Goal: Information Seeking & Learning: Learn about a topic

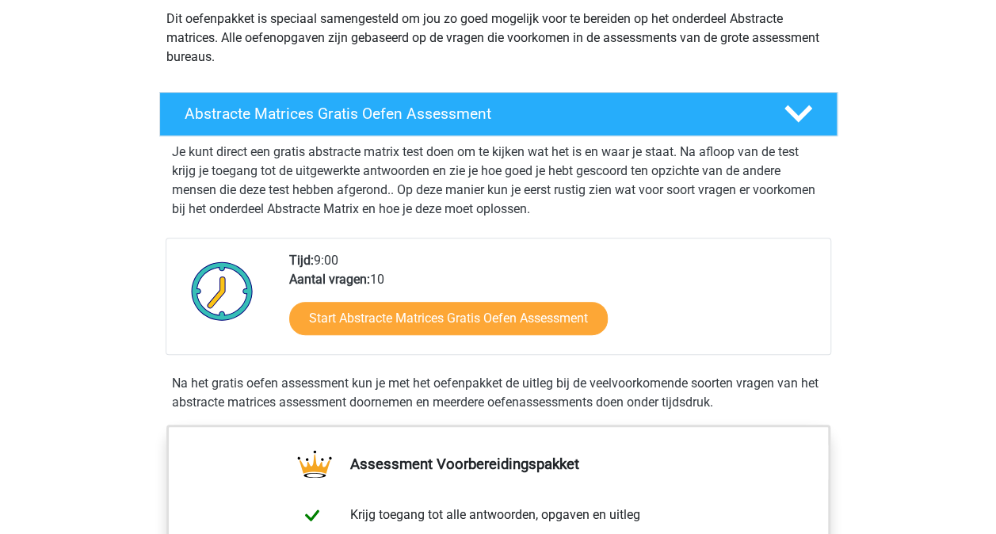
scroll to position [233, 0]
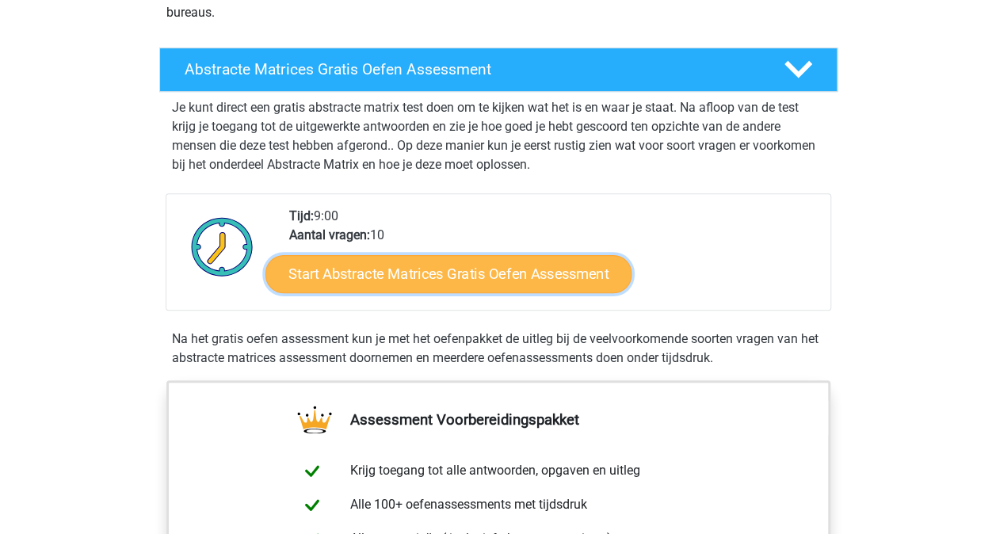
click at [513, 283] on link "Start Abstracte Matrices Gratis Oefen Assessment" at bounding box center [448, 273] width 366 height 38
